Goal: Transaction & Acquisition: Purchase product/service

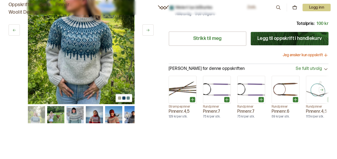
scroll to position [161, 0]
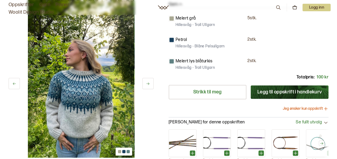
click at [148, 83] on icon at bounding box center [148, 84] width 4 height 4
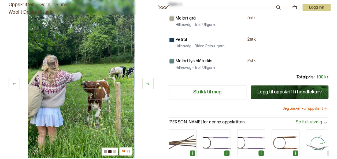
click at [148, 83] on icon at bounding box center [148, 84] width 4 height 4
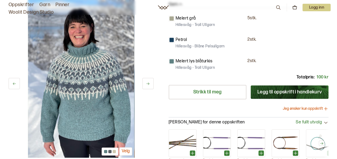
click at [148, 83] on icon at bounding box center [148, 84] width 4 height 4
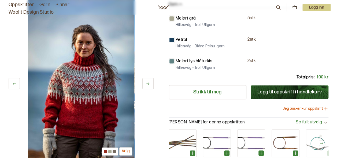
click at [148, 83] on icon at bounding box center [148, 84] width 4 height 4
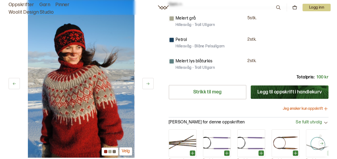
click at [148, 83] on icon at bounding box center [148, 84] width 4 height 4
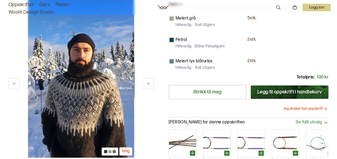
click at [148, 83] on icon at bounding box center [148, 84] width 4 height 4
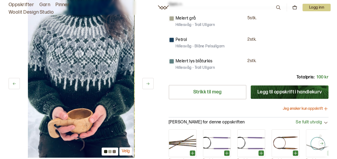
scroll to position [134, 0]
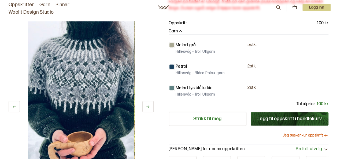
click at [147, 108] on icon at bounding box center [148, 107] width 4 height 4
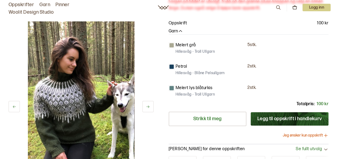
click at [147, 108] on icon at bounding box center [148, 107] width 4 height 4
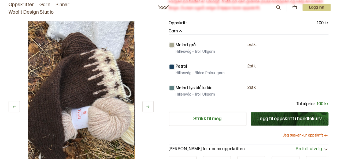
click at [147, 108] on icon at bounding box center [148, 107] width 4 height 4
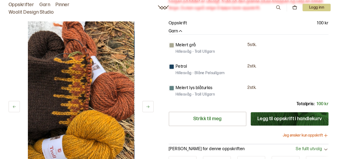
click at [147, 108] on icon at bounding box center [148, 107] width 4 height 4
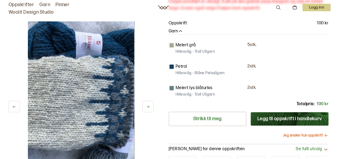
click at [147, 108] on icon at bounding box center [148, 107] width 4 height 4
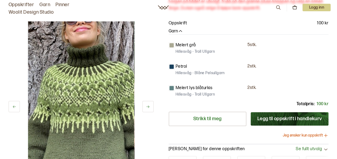
click at [147, 108] on icon at bounding box center [148, 107] width 4 height 4
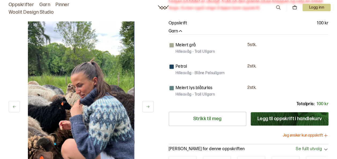
click at [147, 108] on icon at bounding box center [148, 107] width 4 height 4
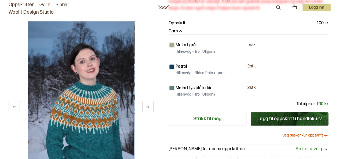
click at [147, 108] on icon at bounding box center [148, 107] width 4 height 4
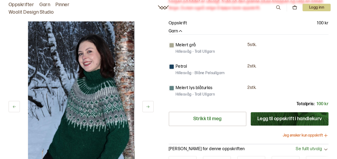
click at [147, 108] on icon at bounding box center [148, 107] width 4 height 4
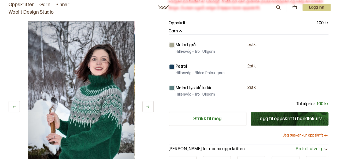
click at [99, 108] on img at bounding box center [81, 101] width 106 height 160
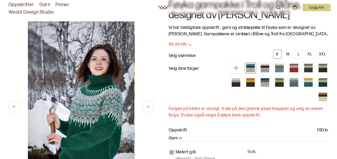
scroll to position [0, 0]
